Goal: Check status: Check status

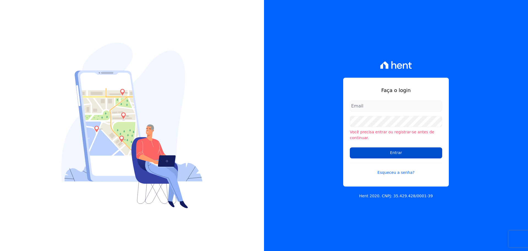
type input "[EMAIL_ADDRESS][DOMAIN_NAME]"
click at [381, 151] on input "Entrar" at bounding box center [396, 152] width 92 height 11
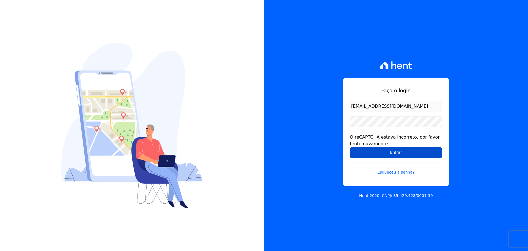
click at [378, 151] on input "Entrar" at bounding box center [396, 152] width 92 height 11
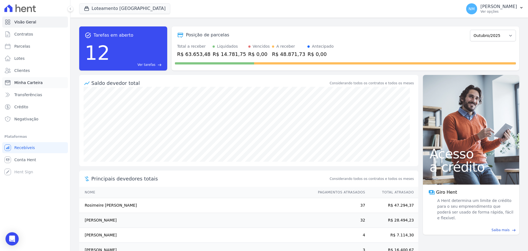
click at [23, 86] on link "Minha Carteira" at bounding box center [35, 82] width 66 height 11
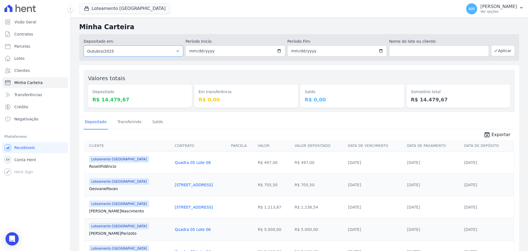
click at [152, 48] on select "Todos os meses Abril/2018 Maio/2018 Junho/2018 Julho/2018 Agosto/2018 Setembro/…" at bounding box center [134, 50] width 100 height 11
select select "09/2025"
click at [84, 45] on select "Todos os meses Abril/2018 Maio/2018 Junho/2018 Julho/2018 Agosto/2018 Setembro/…" at bounding box center [134, 50] width 100 height 11
click at [491, 51] on button "Aplicar" at bounding box center [503, 50] width 24 height 11
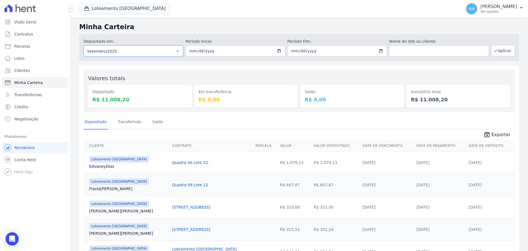
click at [156, 49] on select "Todos os meses Abril/2018 Maio/2018 Junho/2018 Julho/2018 Agosto/2018 Setembro/…" at bounding box center [134, 50] width 100 height 11
select select "08/2025"
click at [84, 45] on select "Todos os meses Abril/2018 Maio/2018 Junho/2018 Julho/2018 Agosto/2018 Setembro/…" at bounding box center [134, 50] width 100 height 11
click at [505, 51] on button "Aplicar" at bounding box center [503, 50] width 24 height 11
drag, startPoint x: 0, startPoint y: 0, endPoint x: 122, endPoint y: 54, distance: 133.4
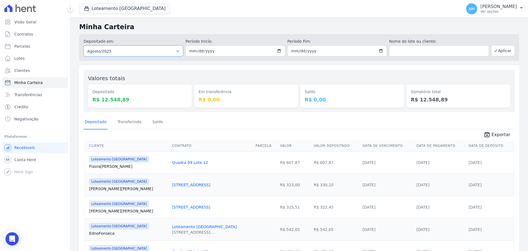
click at [122, 54] on select "Todos os meses Abril/2018 Maio/2018 Junho/2018 Julho/2018 Agosto/2018 Setembro/…" at bounding box center [134, 50] width 100 height 11
select select "09/2025"
click at [84, 45] on select "Todos os meses Abril/2018 Maio/2018 Junho/2018 Julho/2018 Agosto/2018 Setembro/…" at bounding box center [134, 50] width 100 height 11
click at [496, 50] on button "Aplicar" at bounding box center [503, 50] width 24 height 11
